Goal: Task Accomplishment & Management: Complete application form

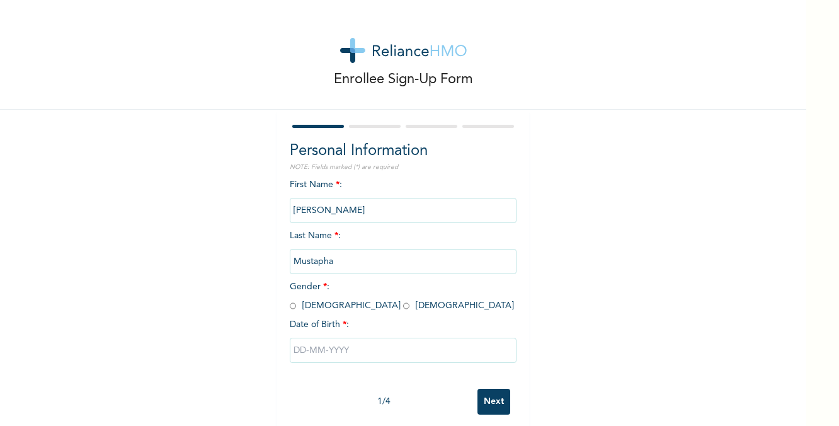
click at [403, 306] on input "radio" at bounding box center [406, 306] width 6 height 12
radio input "true"
click at [305, 352] on input "text" at bounding box center [403, 350] width 227 height 25
select select "7"
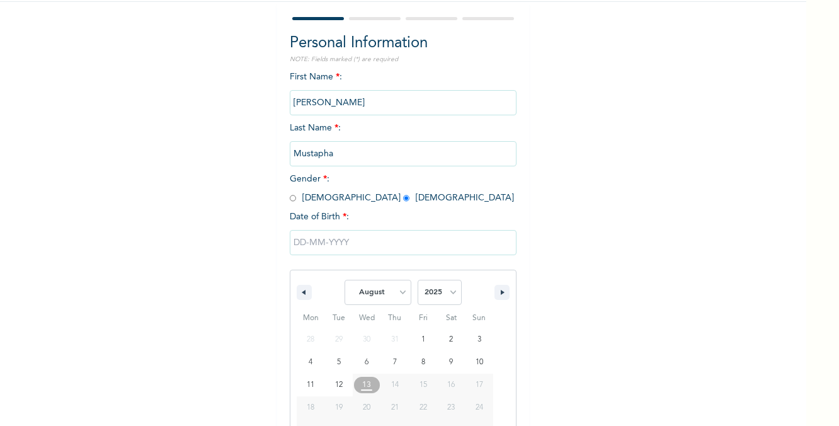
scroll to position [137, 0]
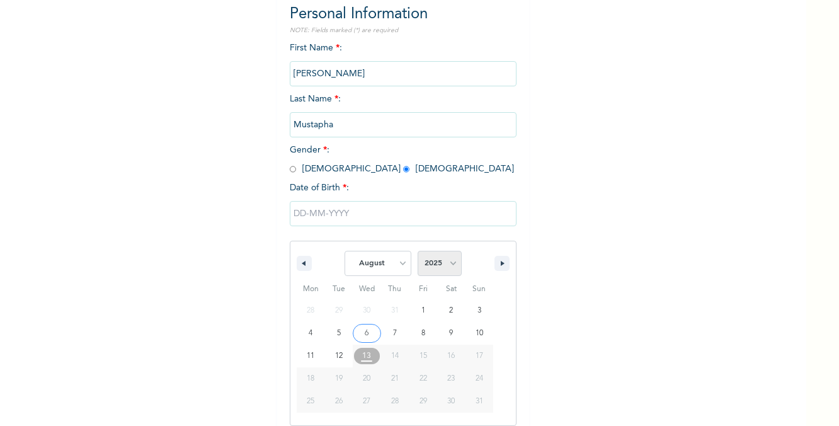
click at [445, 262] on select "2025 2024 2023 2022 2021 2020 2019 2018 2017 2016 2015 2014 2013 2012 2011 2010…" at bounding box center [440, 263] width 44 height 25
select select "1987"
click at [401, 258] on select "January February March April May June July August September October November De…" at bounding box center [377, 263] width 67 height 25
select select "1"
click at [444, 271] on select "2025 2024 2023 2022 2021 2020 2019 2018 2017 2016 2015 2014 2013 2012 2011 2010…" at bounding box center [440, 263] width 44 height 25
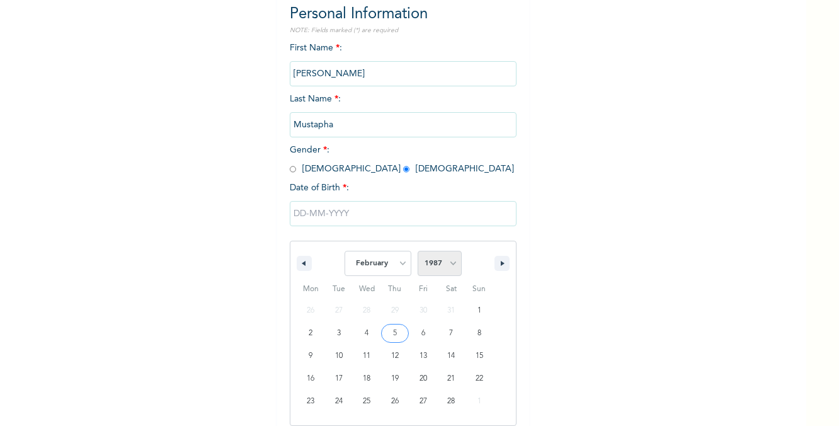
select select "1997"
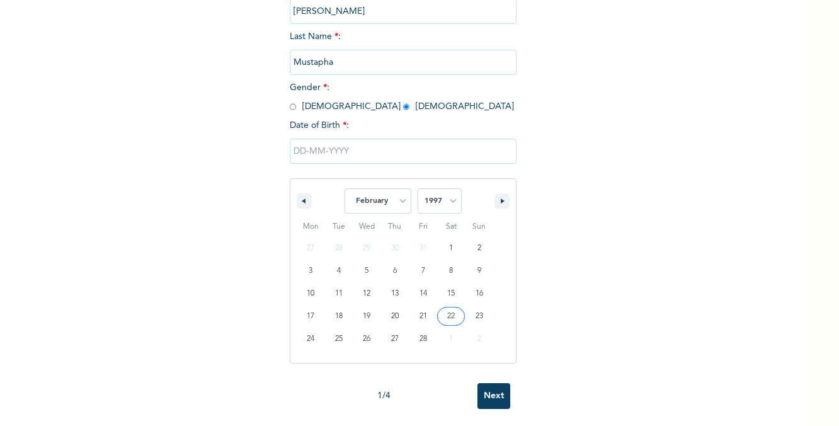
scroll to position [201, 0]
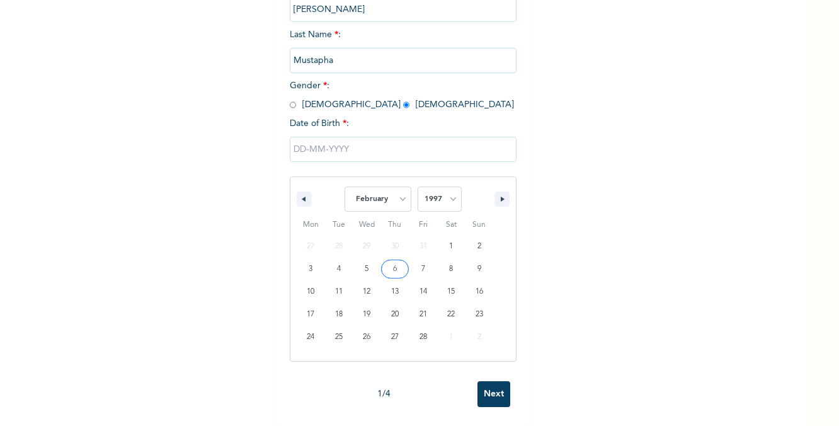
type input "[DATE]"
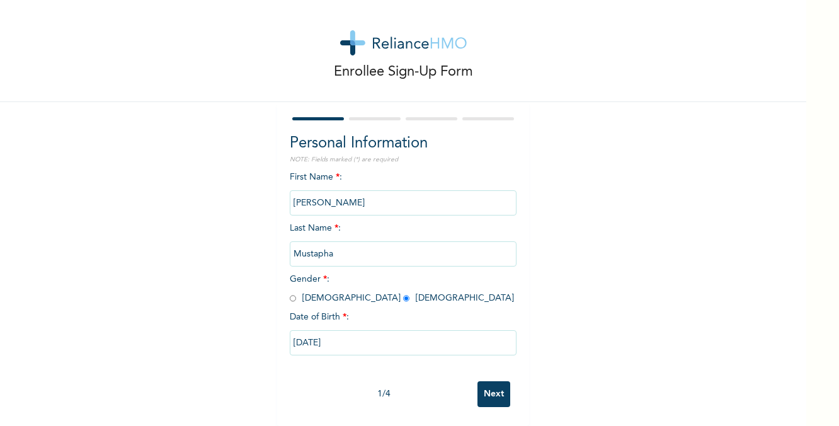
scroll to position [8, 0]
click at [499, 397] on input "Next" at bounding box center [493, 394] width 33 height 26
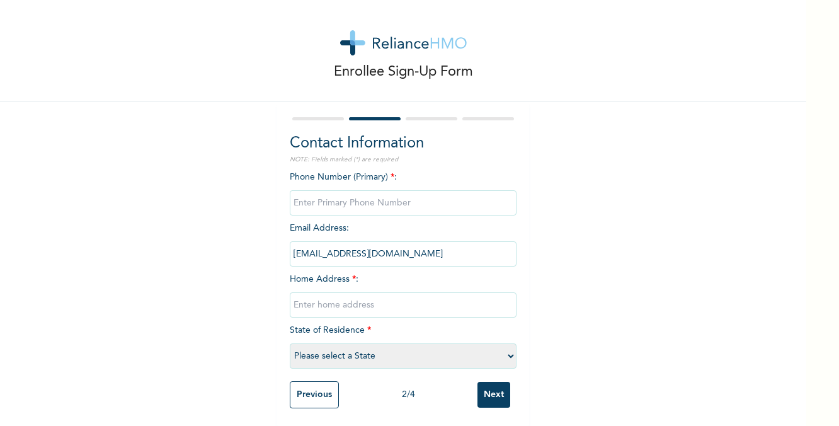
click at [368, 196] on input "phone" at bounding box center [403, 202] width 227 height 25
type input "09033490254"
click at [353, 308] on input "text" at bounding box center [403, 304] width 227 height 25
type input "Blk [STREET_ADDRESS][PERSON_NAME]"
click at [327, 350] on select "Please select a State [PERSON_NAME] (FCT) [PERSON_NAME] Ibom [GEOGRAPHIC_DATA] …" at bounding box center [403, 355] width 227 height 25
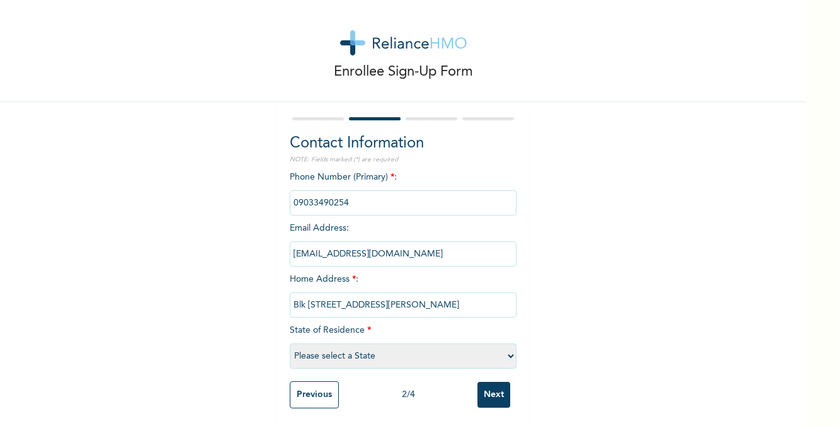
select select "25"
click at [496, 393] on input "Next" at bounding box center [493, 395] width 33 height 26
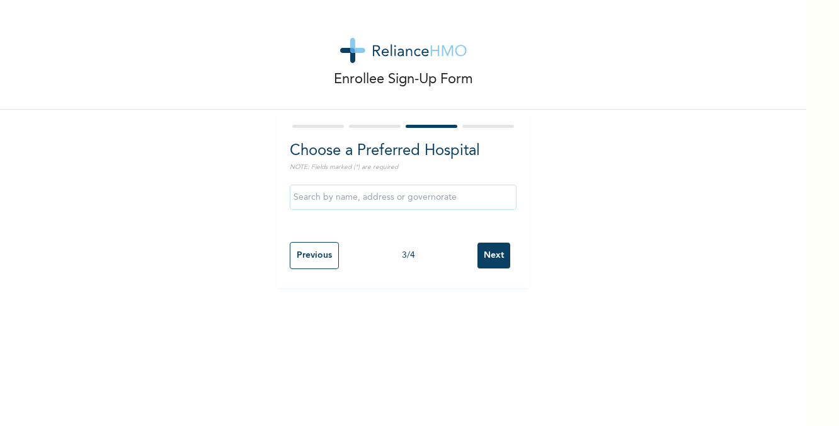
click at [378, 195] on input "text" at bounding box center [403, 197] width 227 height 25
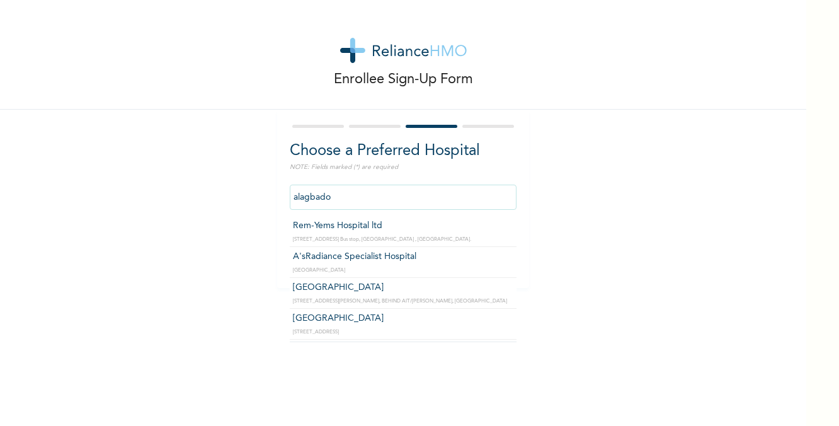
type input "A'sRadiance Specialist Hospital"
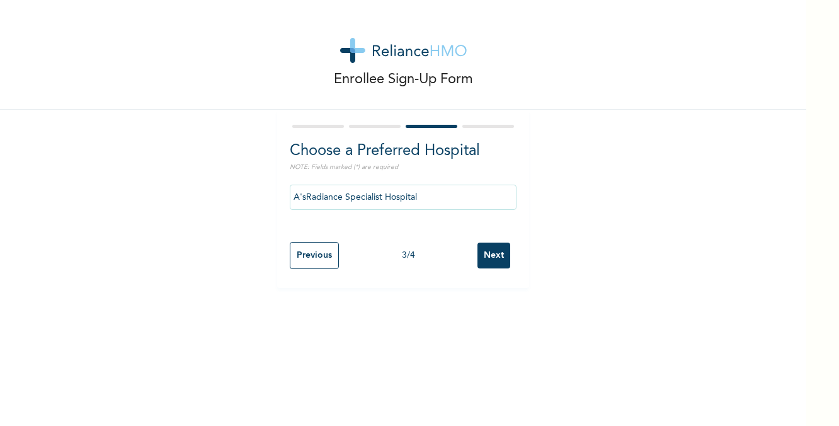
click at [479, 259] on input "Next" at bounding box center [493, 255] width 33 height 26
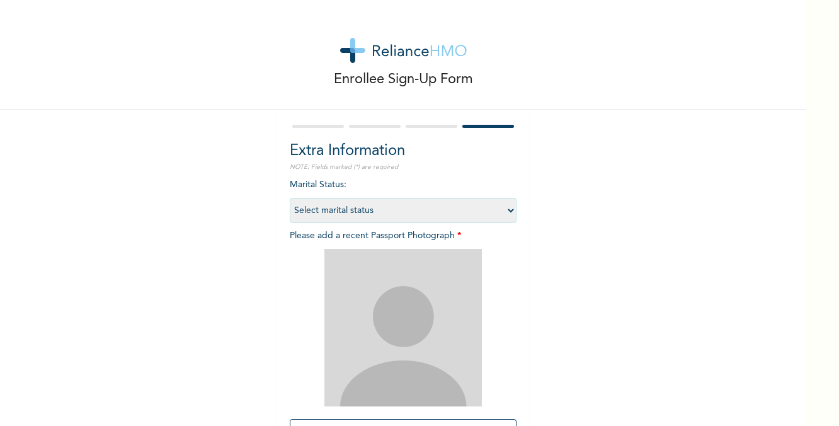
click at [374, 215] on select "Select marital status [DEMOGRAPHIC_DATA] Married [DEMOGRAPHIC_DATA] Widow/[DEMO…" at bounding box center [403, 210] width 227 height 25
select select "1"
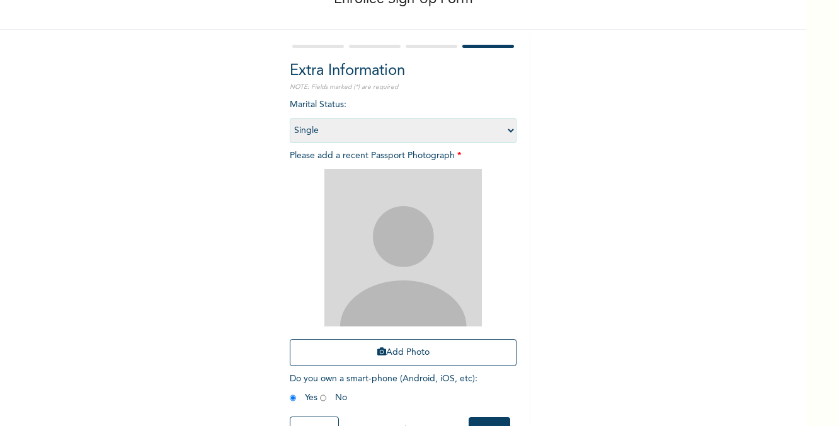
scroll to position [91, 0]
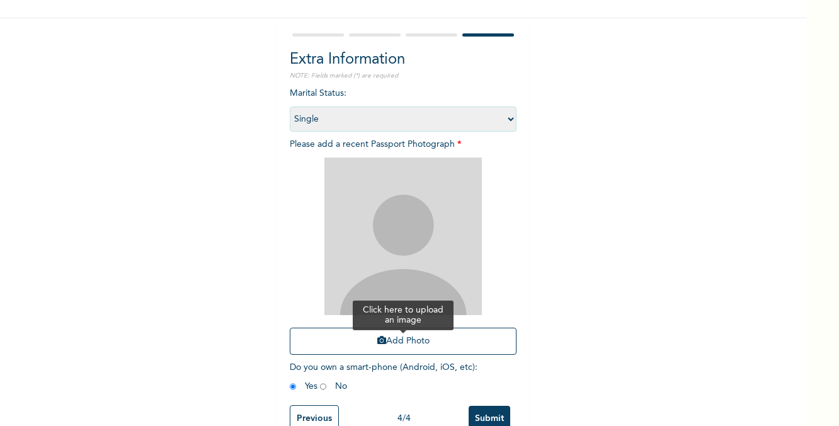
click at [412, 340] on button "Add Photo" at bounding box center [403, 340] width 227 height 27
